Goal: Task Accomplishment & Management: Complete application form

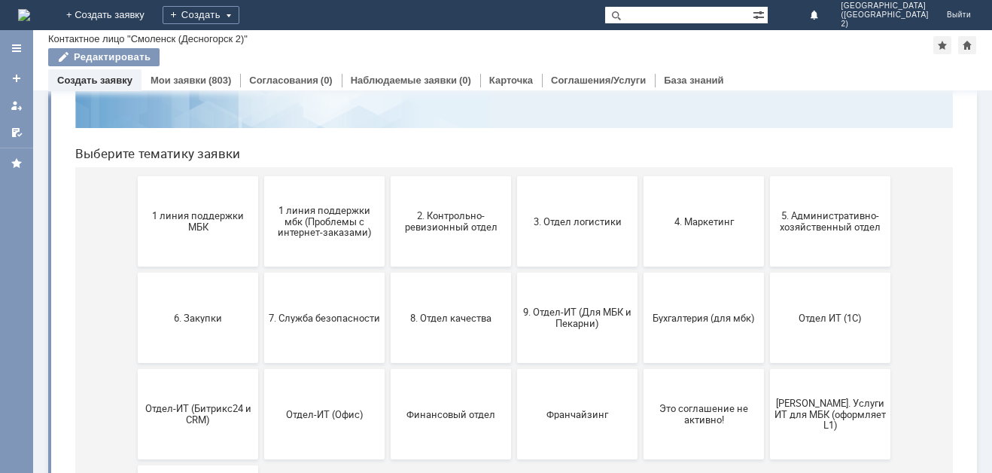
scroll to position [151, 0]
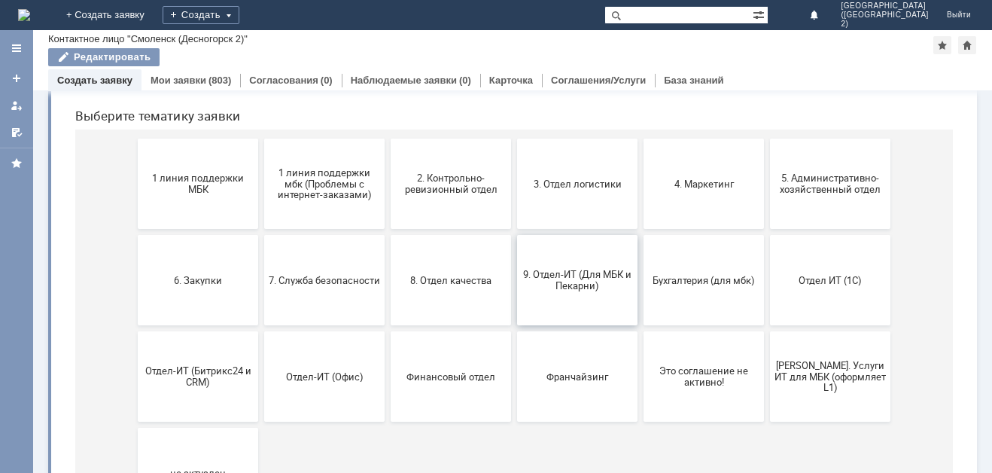
click at [581, 278] on span "9. Отдел-ИТ (Для МБК и Пекарни)" at bounding box center [577, 280] width 111 height 23
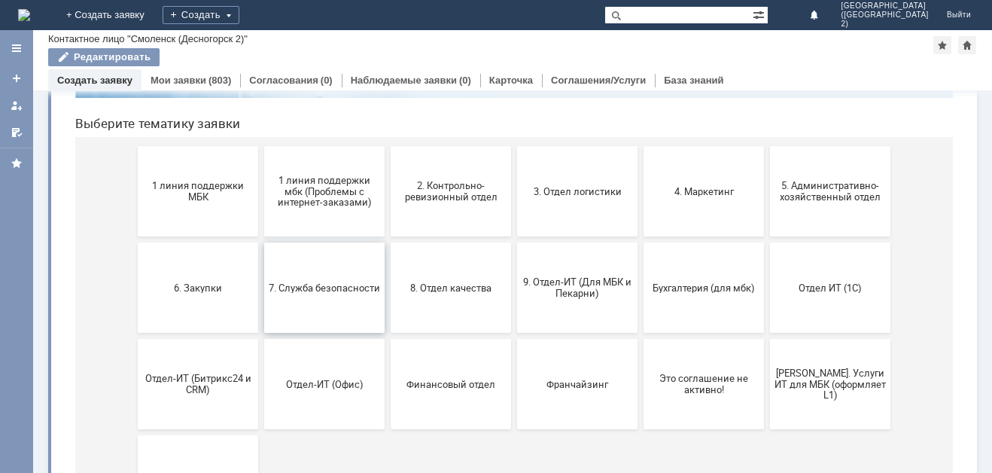
scroll to position [0, 0]
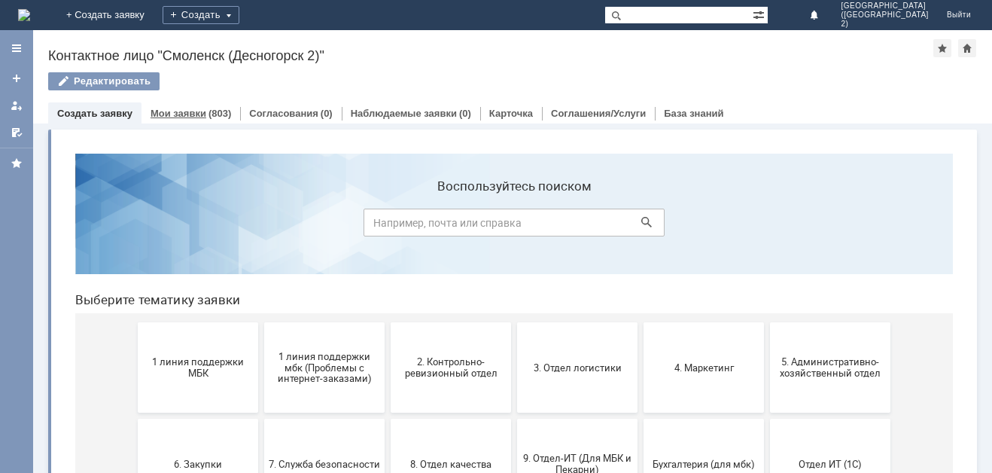
click at [197, 111] on link "Мои заявки" at bounding box center [179, 113] width 56 height 11
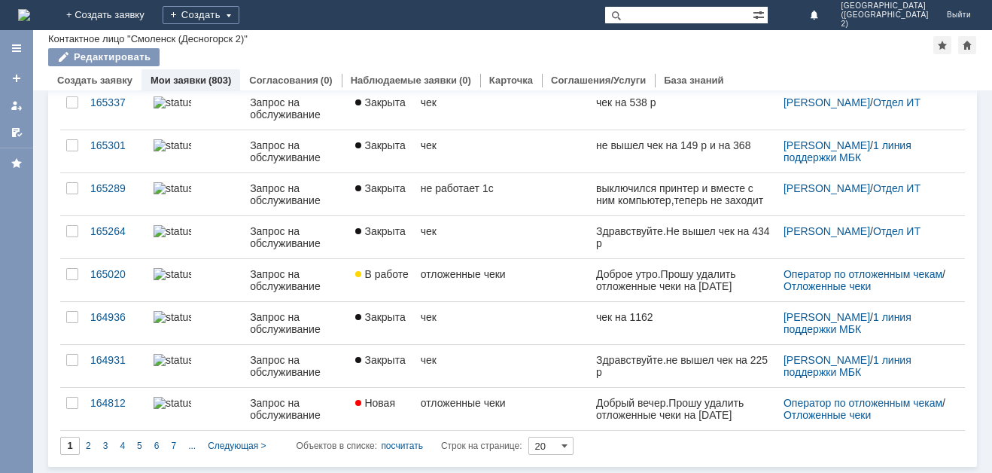
click at [696, 17] on input "text" at bounding box center [678, 15] width 148 height 18
click at [106, 81] on link "Создать заявку" at bounding box center [94, 80] width 75 height 11
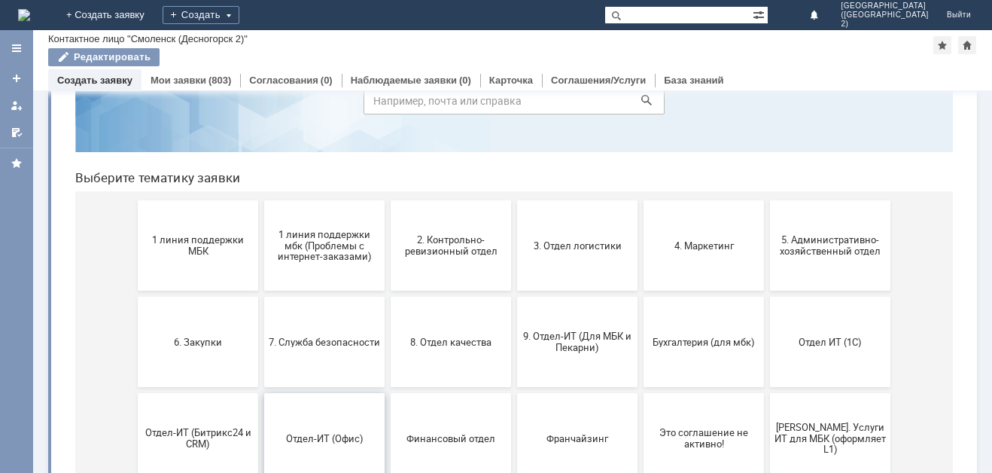
scroll to position [162, 0]
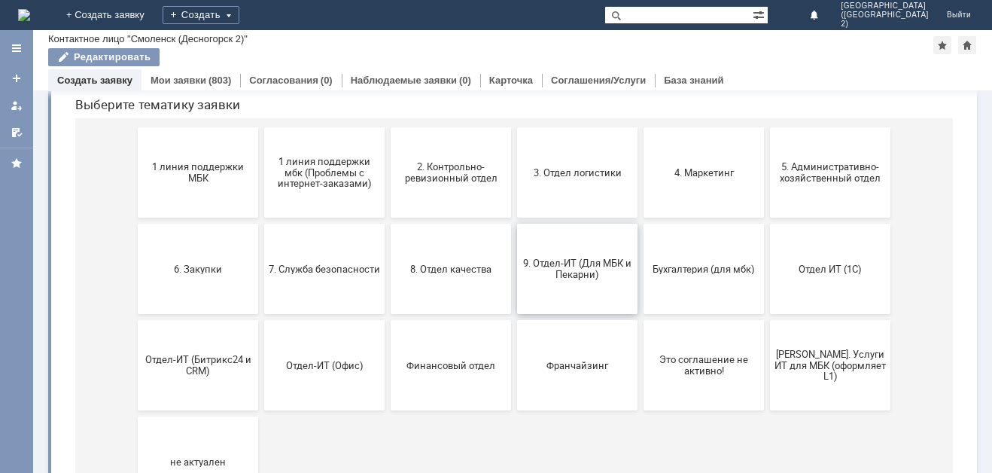
click at [552, 277] on span "9. Отдел-ИТ (Для МБК и Пекарни)" at bounding box center [577, 268] width 111 height 23
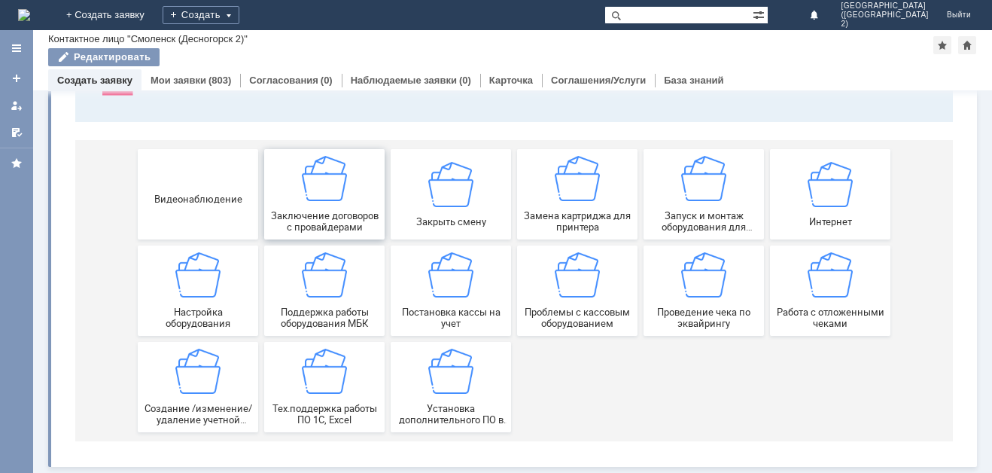
scroll to position [143, 0]
click at [196, 311] on span "Настройка оборудования" at bounding box center [197, 317] width 111 height 23
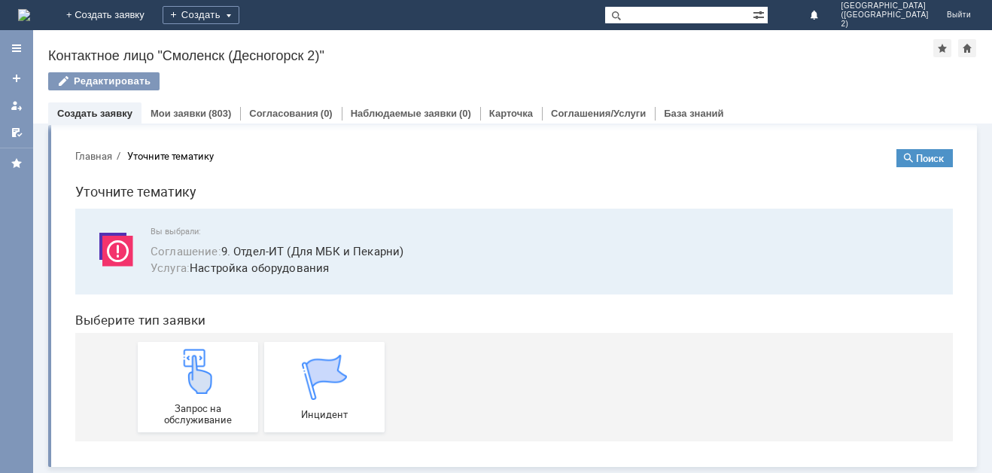
scroll to position [5, 0]
click at [208, 390] on img at bounding box center [197, 370] width 45 height 45
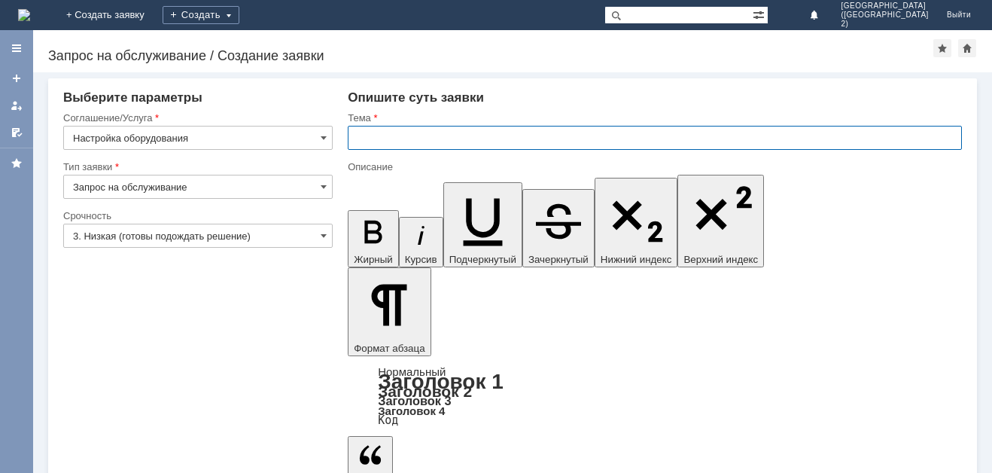
click at [516, 141] on input "text" at bounding box center [655, 138] width 614 height 24
type input "X"
type input "x"
type input "ч"
type input "Чек"
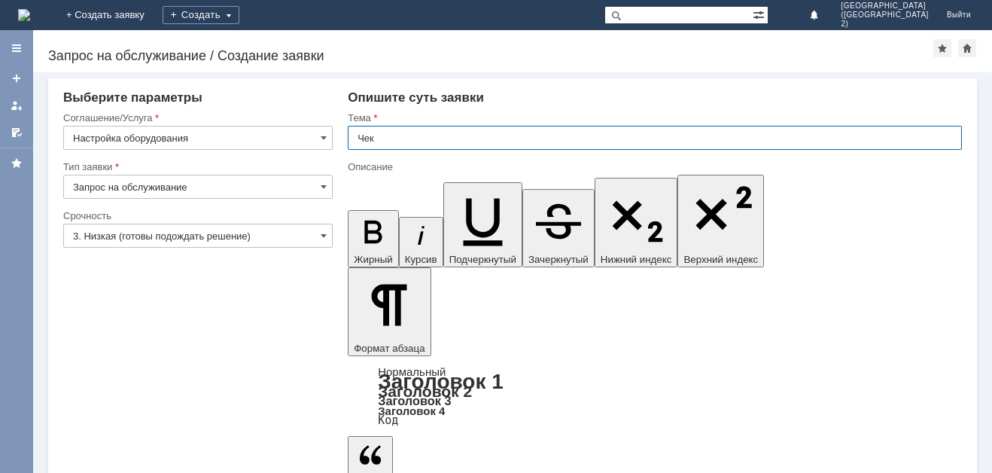
click at [152, 233] on input "3. Низкая (готовы подождать решение)" at bounding box center [197, 236] width 269 height 24
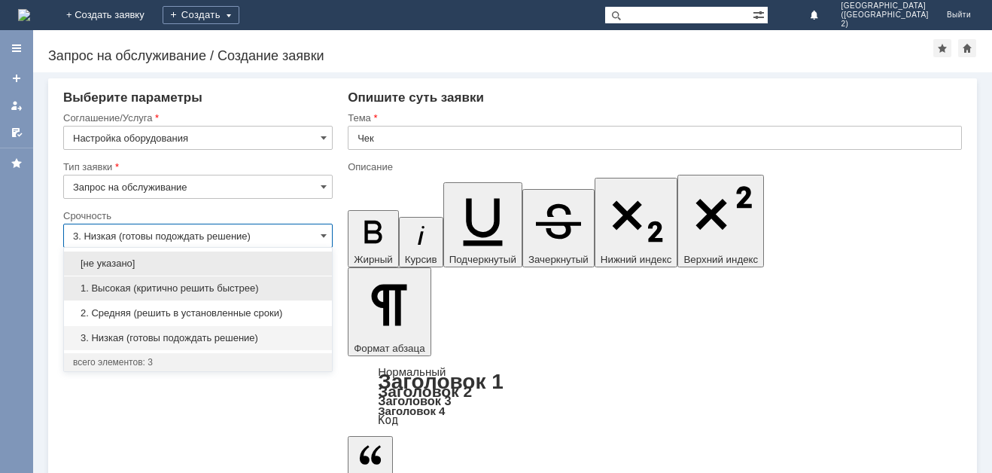
click at [139, 281] on div "1. Высокая (критично решить быстрее)" at bounding box center [198, 288] width 268 height 24
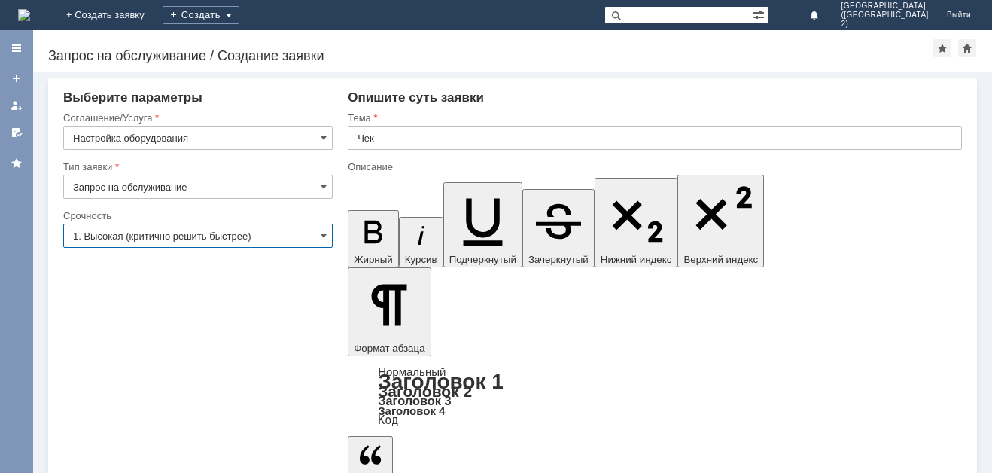
click at [263, 231] on input "1. Высокая (критично решить быстрее)" at bounding box center [197, 236] width 269 height 24
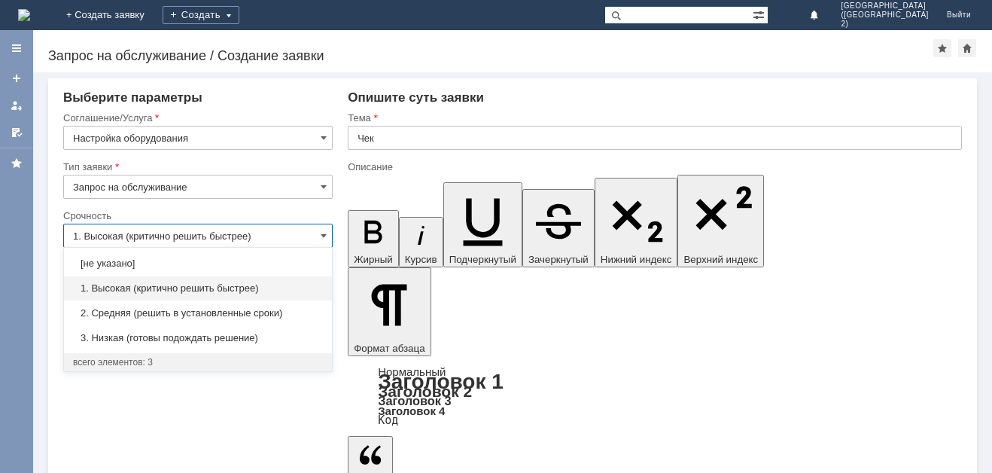
click at [248, 218] on div "Срочность" at bounding box center [196, 216] width 266 height 10
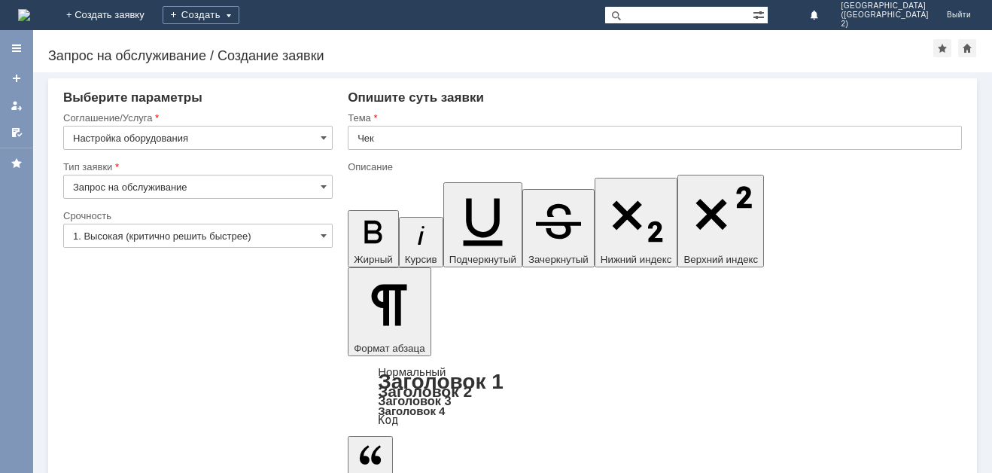
type input "1. Высокая (критично решить быстрее)"
click at [273, 138] on input "Настройка оборудования" at bounding box center [197, 138] width 269 height 24
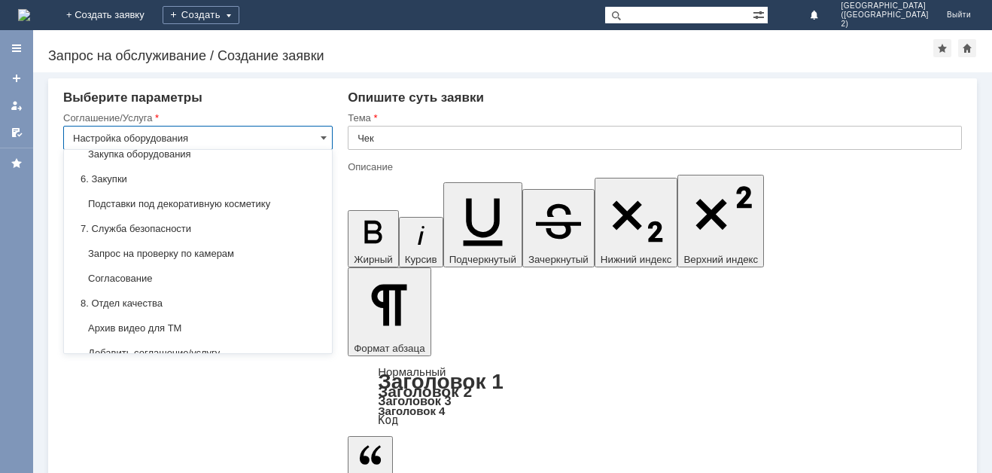
scroll to position [1140, 0]
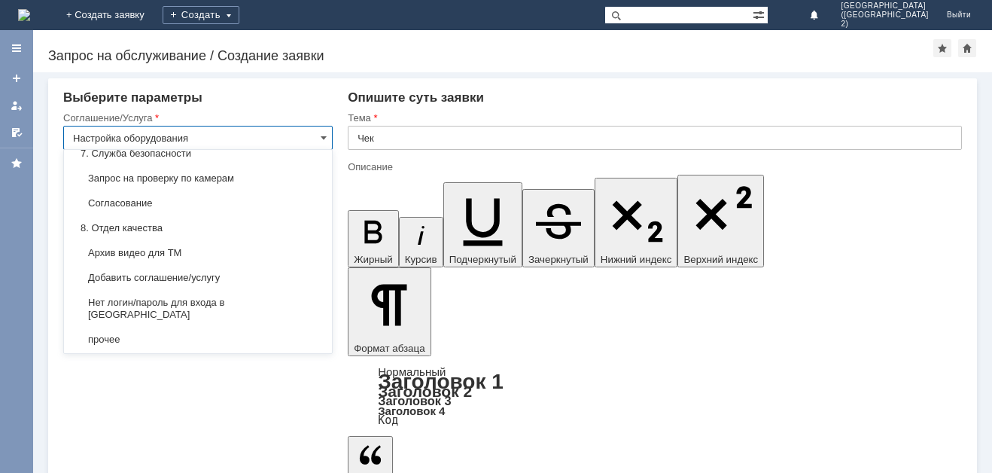
click at [131, 419] on div "Внимание! Выберите параметры Соглашение/Услуга Настройка оборудования Тип заявк…" at bounding box center [512, 272] width 959 height 400
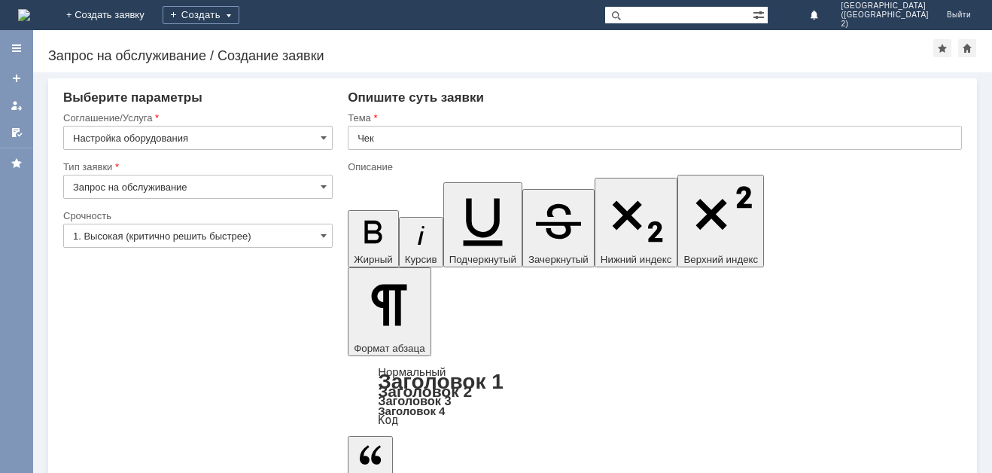
type input "Настройка оборудования"
click at [180, 188] on input "Запрос на обслуживание" at bounding box center [197, 187] width 269 height 24
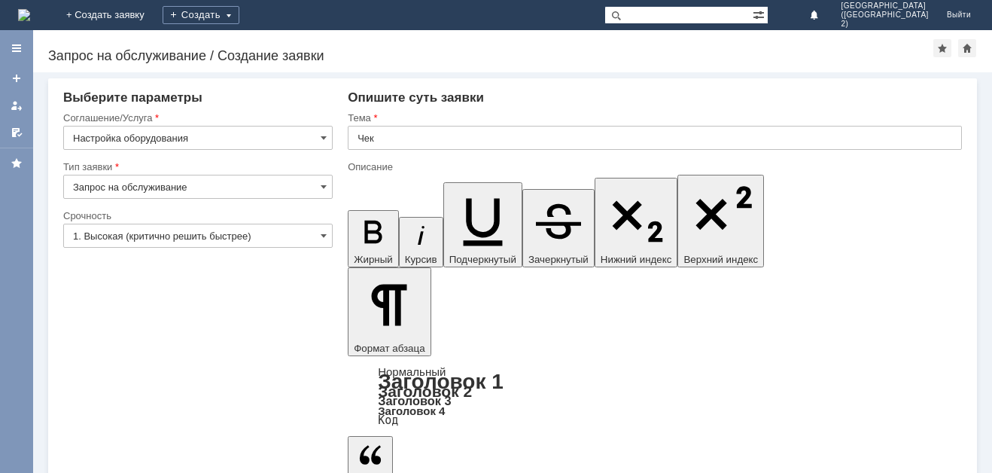
type input "Запрос на обслуживание"
